Goal: Information Seeking & Learning: Learn about a topic

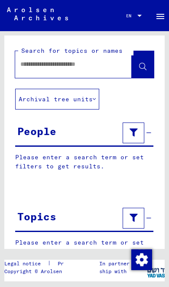
click at [30, 65] on input "text" at bounding box center [65, 64] width 91 height 9
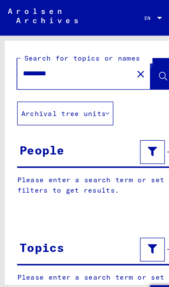
click at [141, 65] on icon at bounding box center [142, 66] width 7 height 7
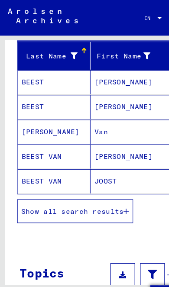
scroll to position [112, 0]
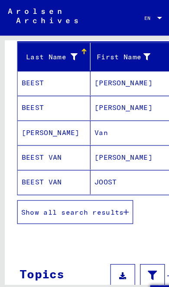
click at [108, 182] on span "Show all search results" at bounding box center [64, 186] width 90 height 8
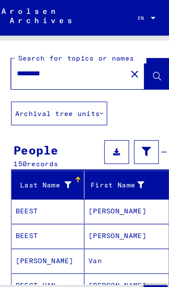
scroll to position [0, 0]
click at [78, 65] on input "*********" at bounding box center [65, 64] width 91 height 9
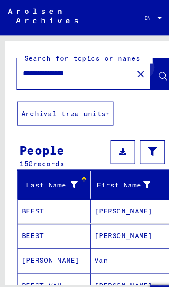
type input "**********"
click at [139, 69] on icon at bounding box center [142, 66] width 7 height 7
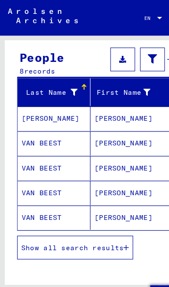
scroll to position [84, 0]
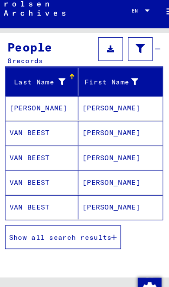
click at [95, 210] on span "Show all search results" at bounding box center [64, 214] width 90 height 8
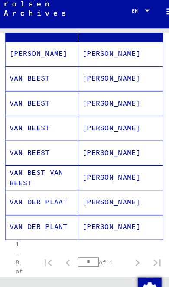
scroll to position [124, 0]
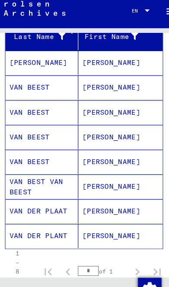
click at [86, 123] on mat-cell "[PERSON_NAME]" at bounding box center [116, 126] width 74 height 21
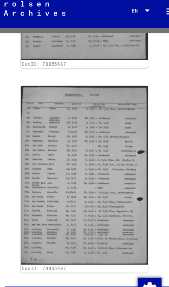
scroll to position [375, 0]
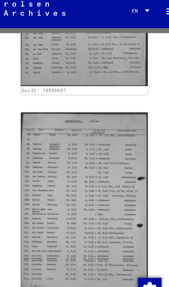
scroll to position [320, 0]
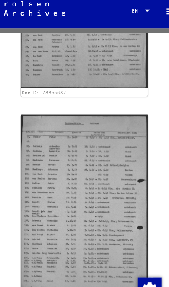
click at [81, 173] on img at bounding box center [84, 185] width 111 height 156
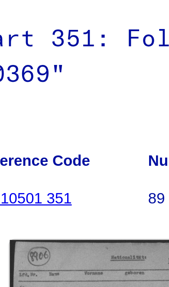
scroll to position [0, 0]
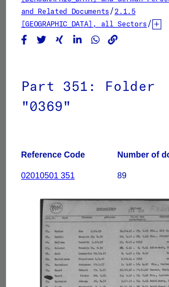
click at [41, 160] on link "02010501 351" at bounding box center [34, 163] width 39 height 7
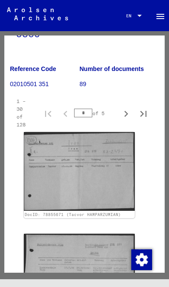
scroll to position [147, 5]
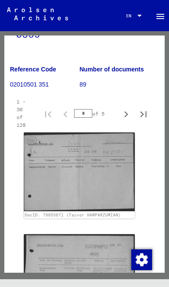
click at [95, 147] on img at bounding box center [79, 172] width 111 height 79
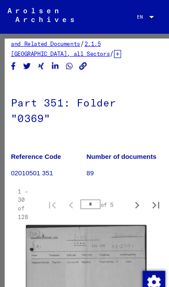
scroll to position [76, 6]
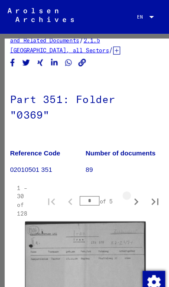
click at [118, 176] on button "Next page" at bounding box center [125, 184] width 17 height 17
type input "*"
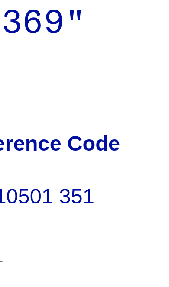
scroll to position [87, 0]
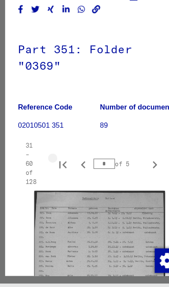
click at [51, 176] on icon "First page" at bounding box center [53, 179] width 6 height 6
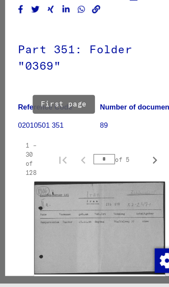
type input "*"
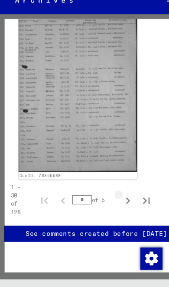
scroll to position [4042, 13]
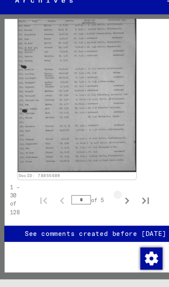
click at [118, 200] on icon "Next page" at bounding box center [119, 206] width 12 height 12
type input "*"
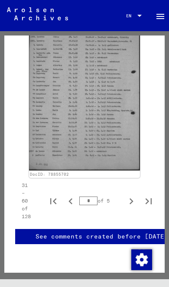
scroll to position [5731, 0]
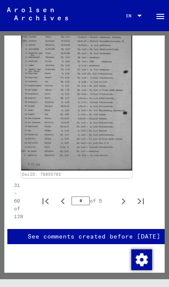
click at [125, 196] on icon "Next page" at bounding box center [123, 202] width 12 height 12
type input "*"
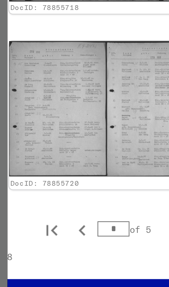
scroll to position [5373, 24]
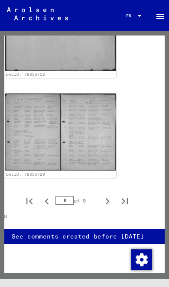
click at [110, 196] on icon "Next page" at bounding box center [107, 202] width 12 height 12
type input "*"
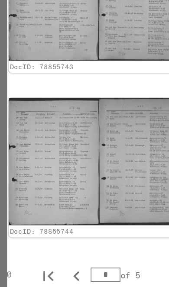
scroll to position [4542, 24]
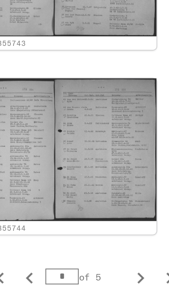
click at [101, 214] on icon "Next page" at bounding box center [107, 220] width 12 height 12
type input "*"
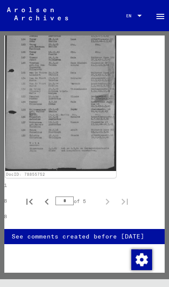
scroll to position [1093, 22]
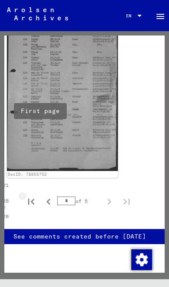
click at [32, 196] on icon "First page" at bounding box center [31, 202] width 12 height 12
type input "*"
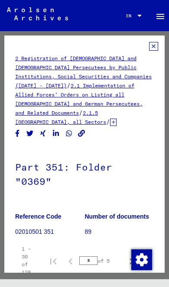
scroll to position [0, 0]
click at [82, 85] on link "2.1 Implementation of Allied Forces’ Orders on Listing all [DEMOGRAPHIC_DATA] a…" at bounding box center [78, 99] width 127 height 34
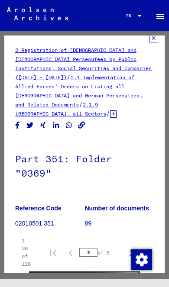
scroll to position [10, 0]
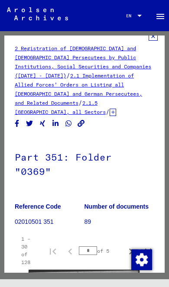
click at [61, 55] on link "2 Registration of [DEMOGRAPHIC_DATA] and [DEMOGRAPHIC_DATA] Persecutees by Publ…" at bounding box center [83, 62] width 137 height 34
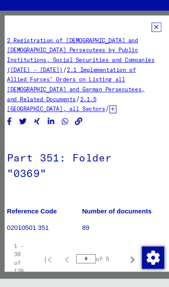
scroll to position [1, 1]
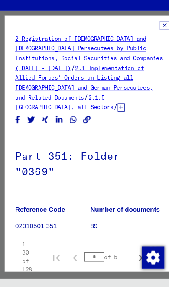
click at [109, 117] on icon at bounding box center [112, 120] width 7 height 7
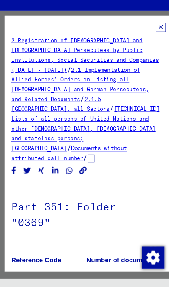
scroll to position [0, 0]
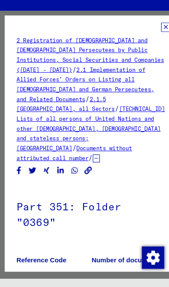
click at [74, 82] on link "2.1 Implementation of Allied Forces’ Orders on Listing all [DEMOGRAPHIC_DATA] a…" at bounding box center [78, 99] width 127 height 34
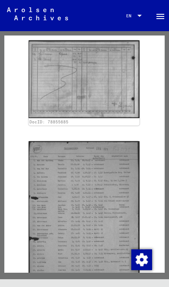
click at [105, 160] on img at bounding box center [84, 218] width 111 height 154
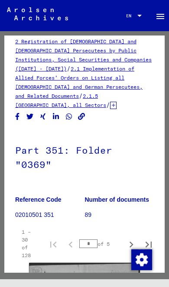
scroll to position [17, 0]
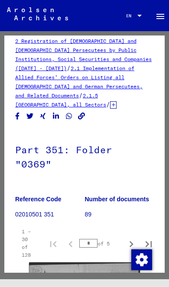
click at [110, 101] on icon at bounding box center [113, 104] width 7 height 7
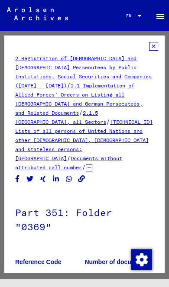
scroll to position [0, 0]
click at [53, 116] on link "2.1.5 [GEOGRAPHIC_DATA], all Sectors" at bounding box center [60, 118] width 91 height 16
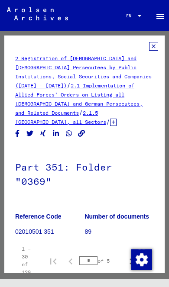
click at [155, 48] on icon at bounding box center [153, 46] width 9 height 9
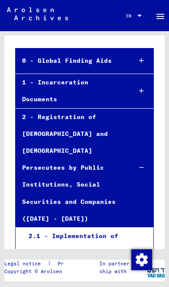
scroll to position [72, 0]
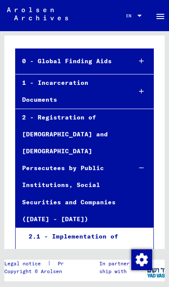
click at [134, 177] on mat-tree-node "2 - Registration of [DEMOGRAPHIC_DATA] and [DEMOGRAPHIC_DATA] Persecutees by Pu…" at bounding box center [84, 168] width 139 height 119
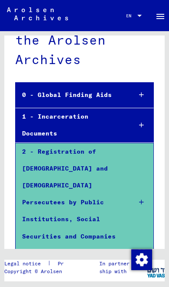
scroll to position [36, 0]
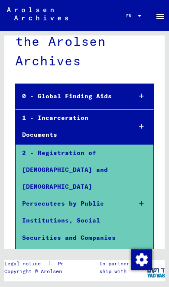
click at [141, 124] on icon at bounding box center [141, 127] width 5 height 6
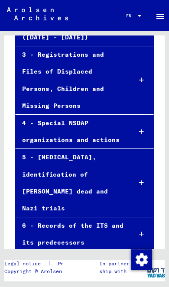
scroll to position [306, 0]
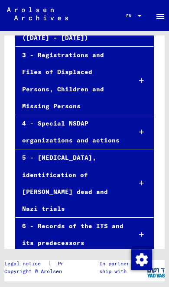
click at [142, 129] on icon at bounding box center [141, 132] width 5 height 6
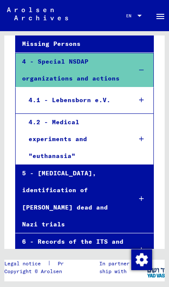
scroll to position [367, 0]
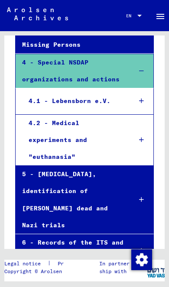
click at [138, 238] on div at bounding box center [142, 251] width 24 height 26
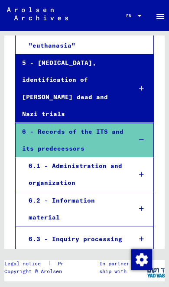
scroll to position [479, 0]
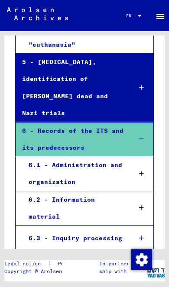
click at [144, 171] on icon at bounding box center [141, 174] width 5 height 6
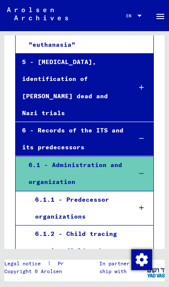
click at [78, 157] on div "6.1 - Administration and organization" at bounding box center [73, 174] width 103 height 34
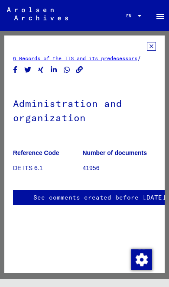
scroll to position [0, 2]
click at [95, 173] on p "41956" at bounding box center [117, 168] width 69 height 9
click at [101, 116] on h1 "Administration and organization" at bounding box center [82, 110] width 139 height 52
click at [117, 61] on link "6 Records of the ITS and its predecessors" at bounding box center [75, 58] width 124 height 7
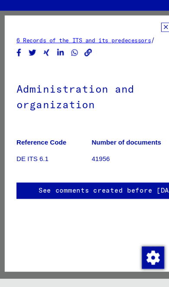
scroll to position [0, 0]
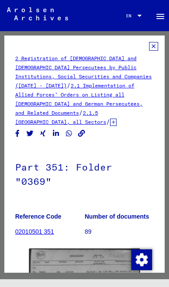
click at [156, 50] on icon at bounding box center [153, 46] width 9 height 9
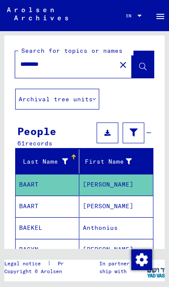
click at [82, 58] on div "********" at bounding box center [63, 65] width 96 height 20
click at [75, 68] on input "********" at bounding box center [65, 64] width 91 height 9
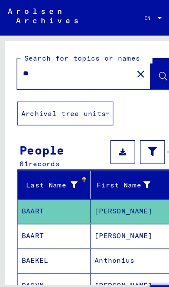
type input "*"
click at [142, 65] on icon at bounding box center [142, 66] width 7 height 7
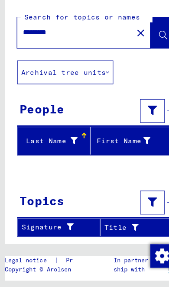
click at [65, 60] on input "*********" at bounding box center [65, 64] width 91 height 9
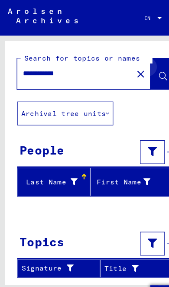
type input "**********"
click at [144, 69] on icon at bounding box center [142, 66] width 7 height 7
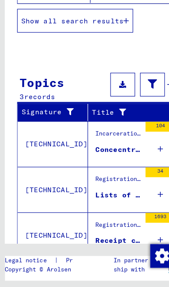
scroll to position [243, 0]
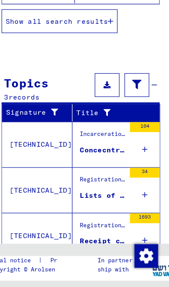
click at [138, 152] on icon at bounding box center [140, 167] width 5 height 30
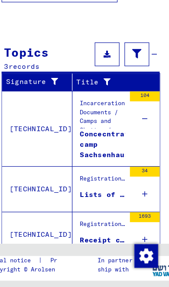
scroll to position [269, 0]
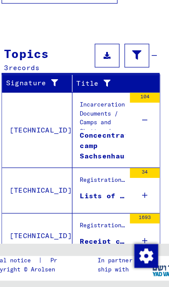
click at [138, 192] on icon at bounding box center [140, 207] width 5 height 30
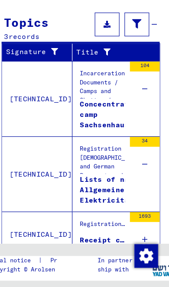
scroll to position [295, 0]
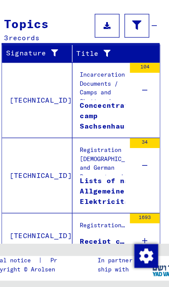
click at [138, 232] on icon at bounding box center [140, 247] width 5 height 30
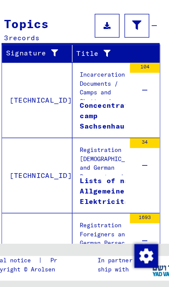
click at [93, 124] on div "Concecntration camp Sachsenhausen and commands" at bounding box center [111, 137] width 55 height 26
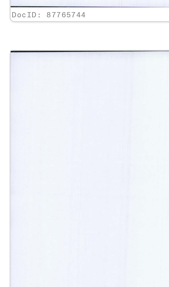
scroll to position [1141, -1]
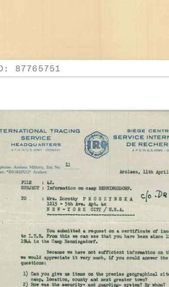
click at [44, 177] on img at bounding box center [66, 255] width 111 height 156
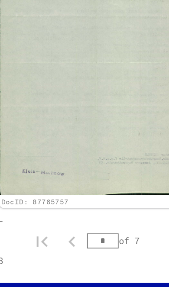
scroll to position [4887, 24]
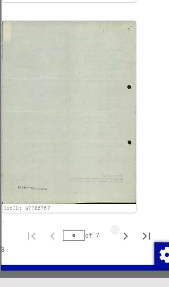
click at [103, 238] on icon "Next page" at bounding box center [107, 244] width 12 height 12
type input "*"
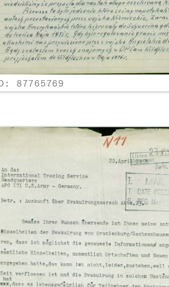
scroll to position [4337, 0]
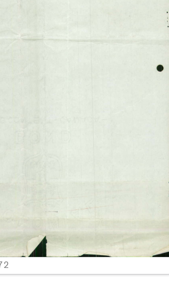
click at [101, 196] on icon "Next page" at bounding box center [107, 202] width 12 height 12
type input "*"
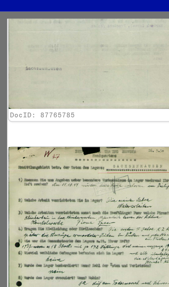
scroll to position [5559, 23]
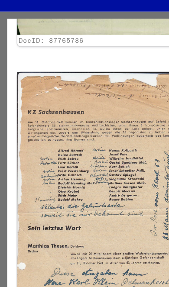
click at [99, 3] on mat-toolbar "Search Browse archive Detailed questions/information about the documents? Send …" at bounding box center [84, 15] width 169 height 31
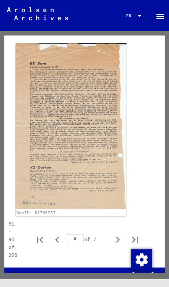
scroll to position [6243, 14]
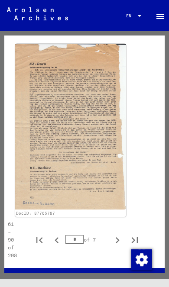
click at [120, 235] on icon "Next page" at bounding box center [117, 241] width 12 height 12
type input "*"
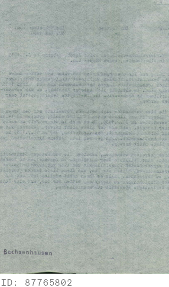
scroll to position [5862, 24]
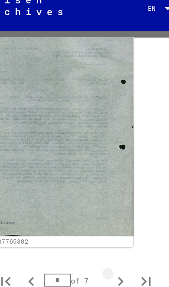
click at [101, 196] on icon "Next page" at bounding box center [107, 202] width 12 height 12
type input "*"
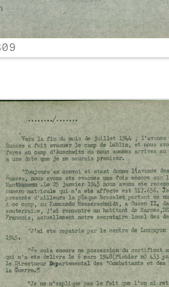
scroll to position [2690, 12]
